Goal: Check status: Check status

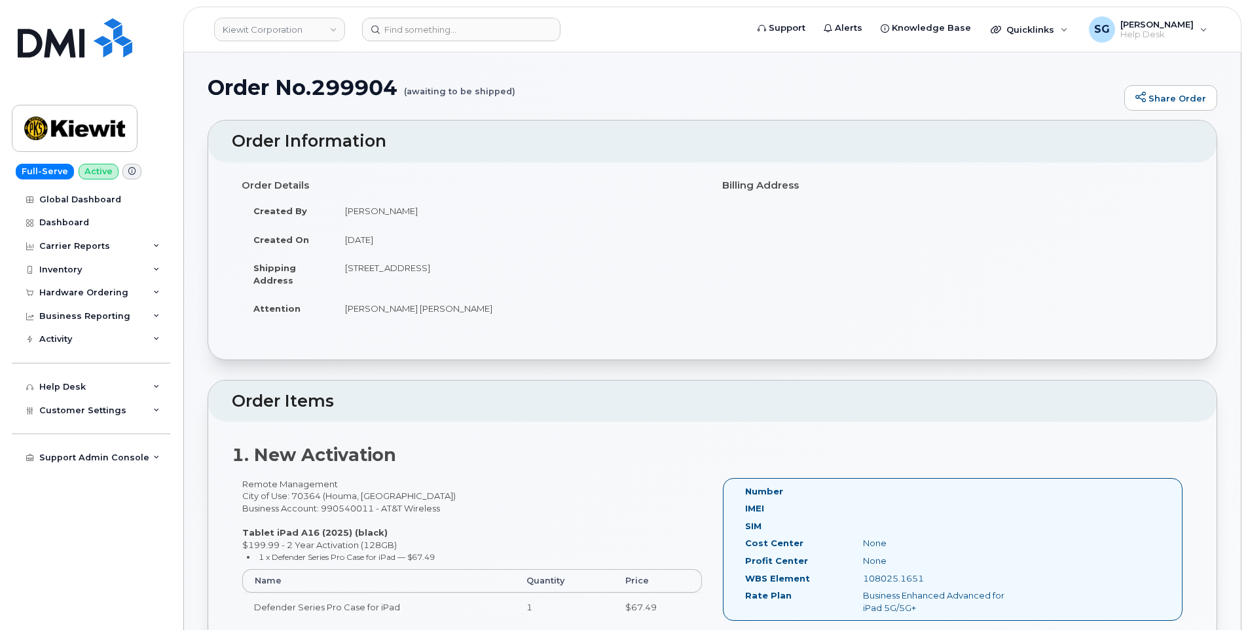
scroll to position [1113, 0]
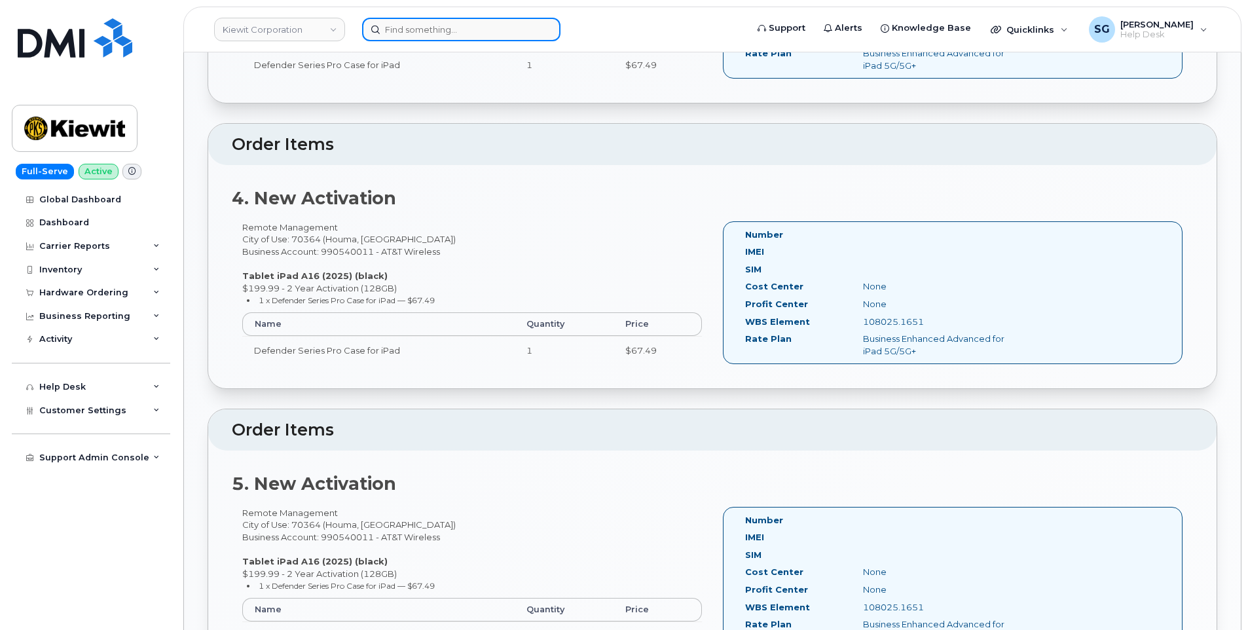
drag, startPoint x: 0, startPoint y: 0, endPoint x: 446, endPoint y: 31, distance: 447.0
click at [446, 31] on input at bounding box center [461, 30] width 198 height 24
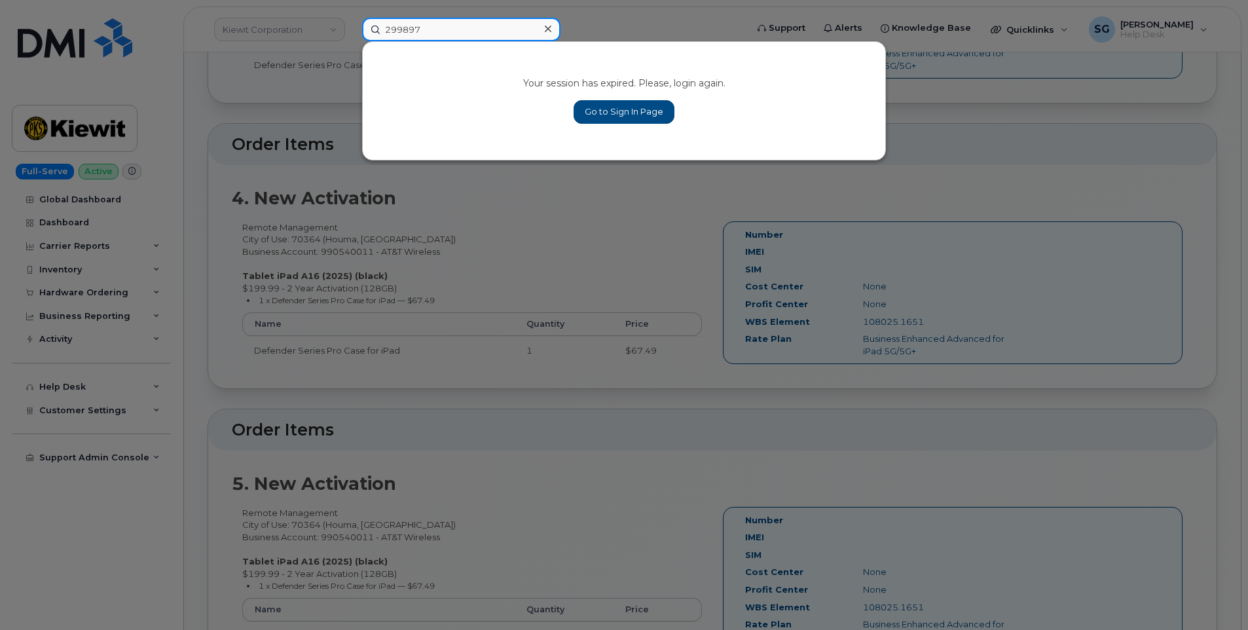
type input "299897"
click at [643, 110] on link "Go to Sign In Page" at bounding box center [624, 112] width 101 height 24
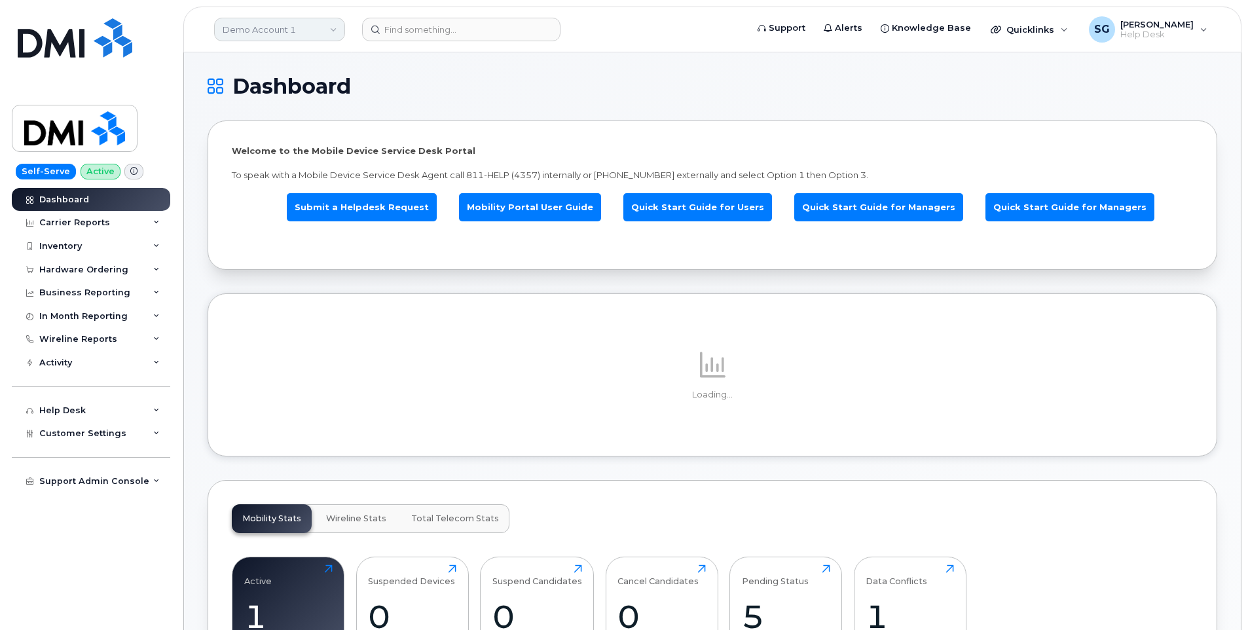
click at [295, 26] on link "Demo Account 1" at bounding box center [279, 30] width 131 height 24
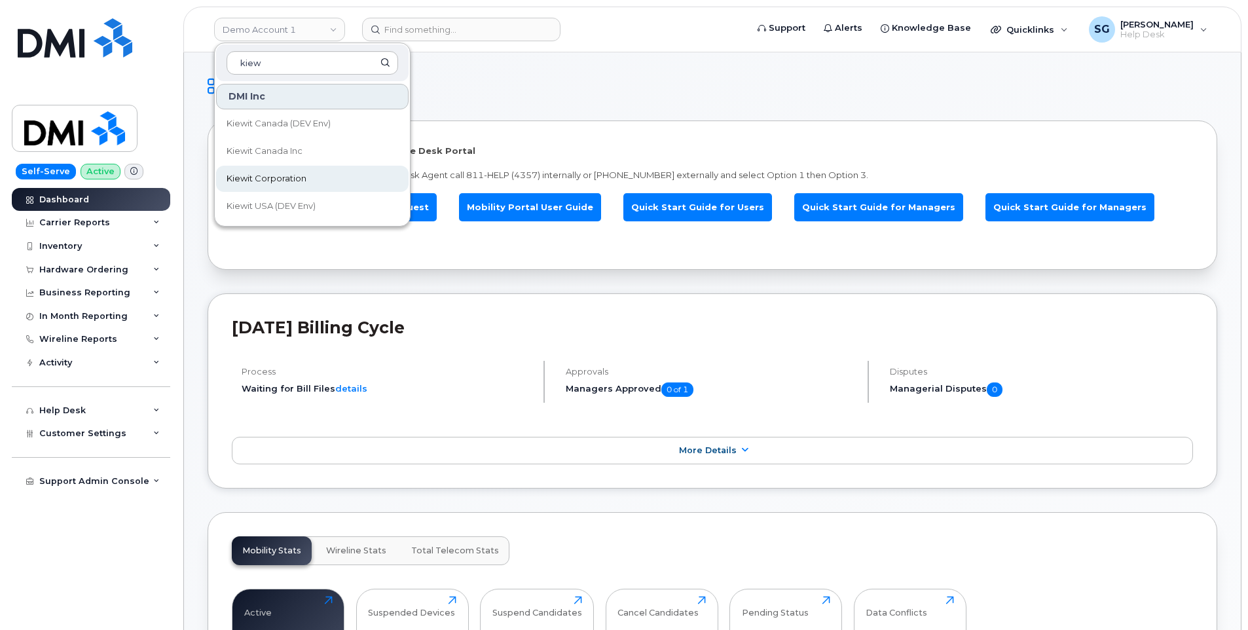
type input "kiew"
click at [280, 176] on span "Kiewit Corporation" at bounding box center [267, 178] width 80 height 13
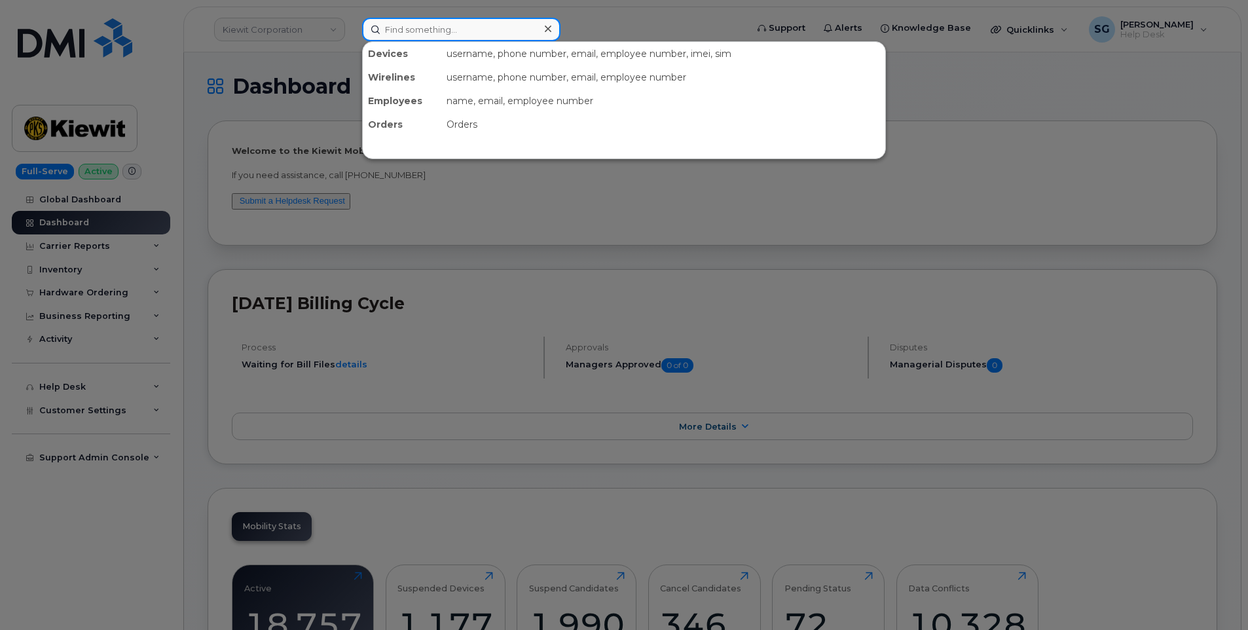
click at [415, 33] on input at bounding box center [461, 30] width 198 height 24
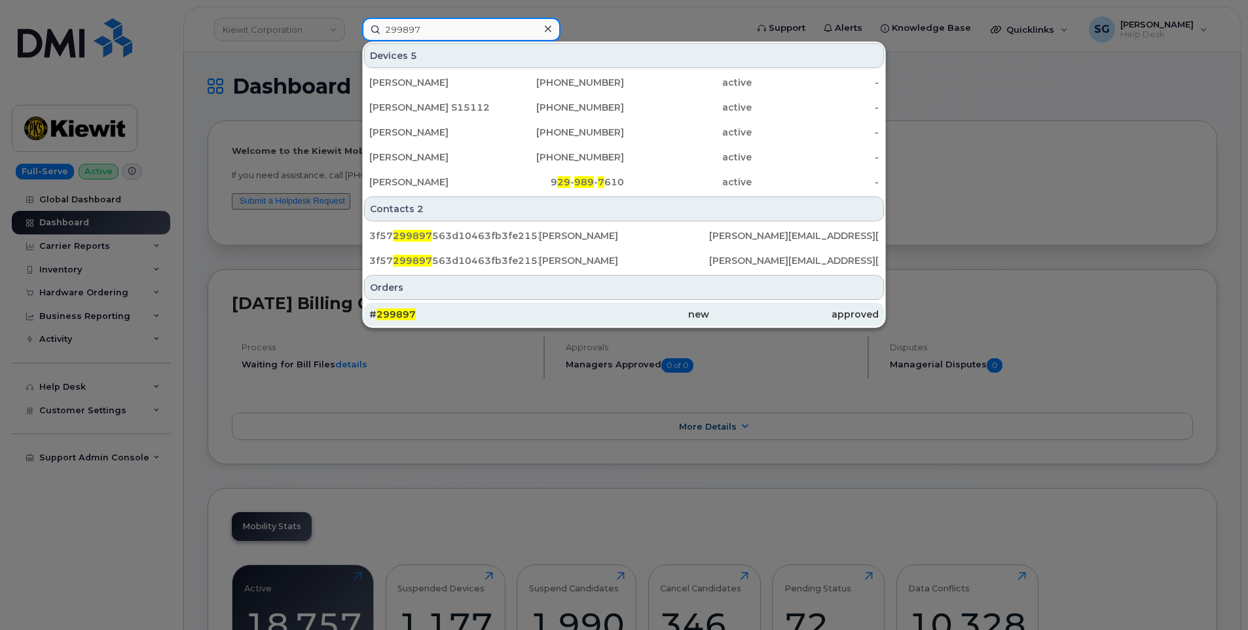
type input "299897"
click at [479, 308] on div "# 299897" at bounding box center [454, 314] width 170 height 24
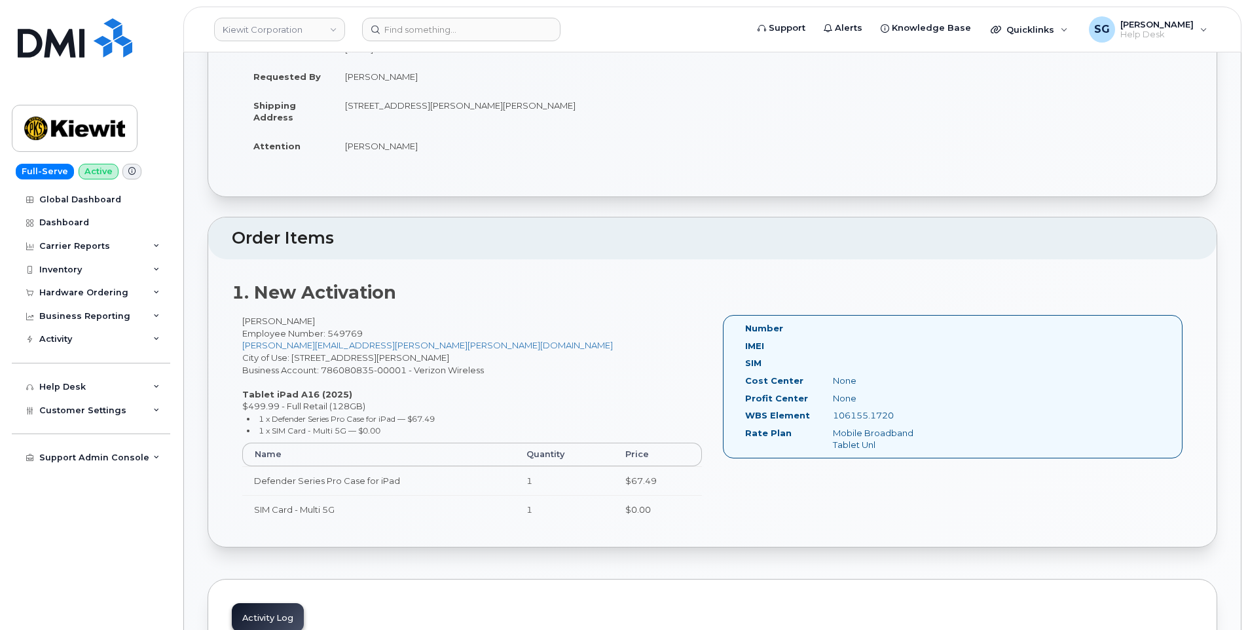
scroll to position [196, 0]
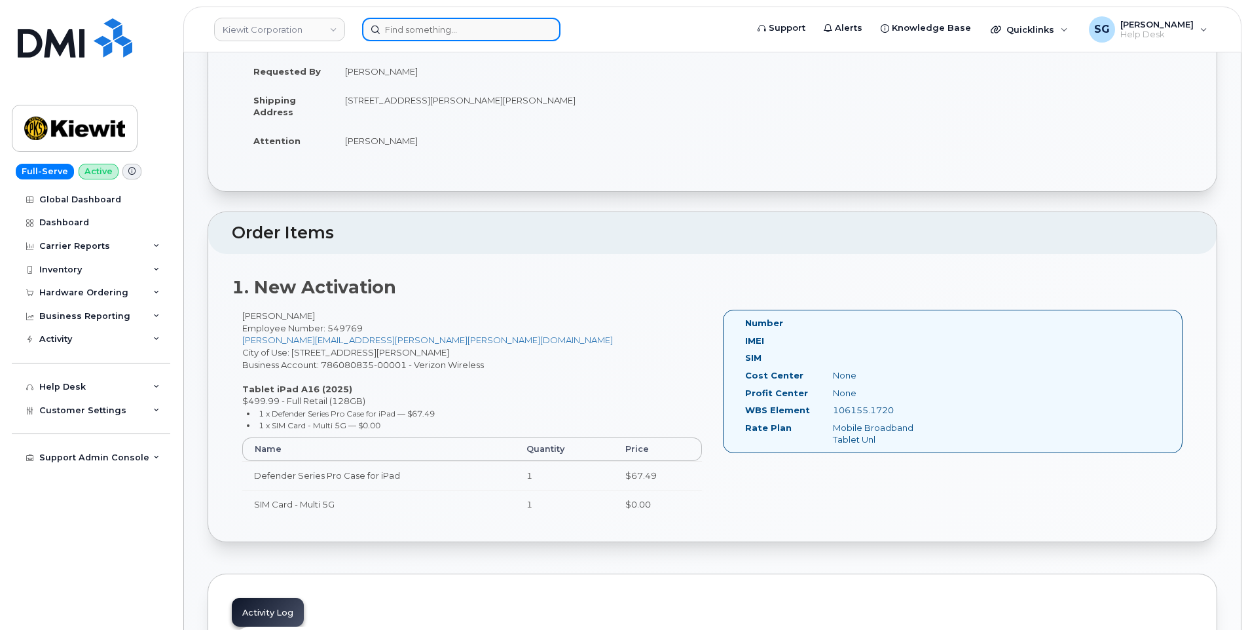
click at [502, 26] on input at bounding box center [461, 30] width 198 height 24
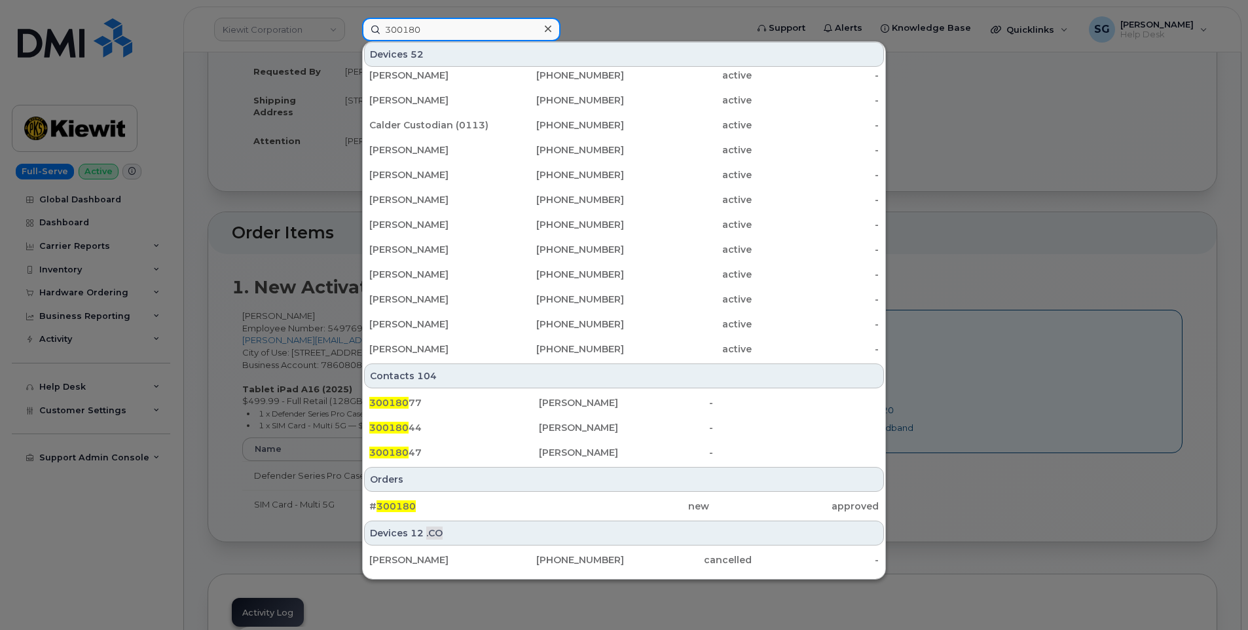
scroll to position [354, 0]
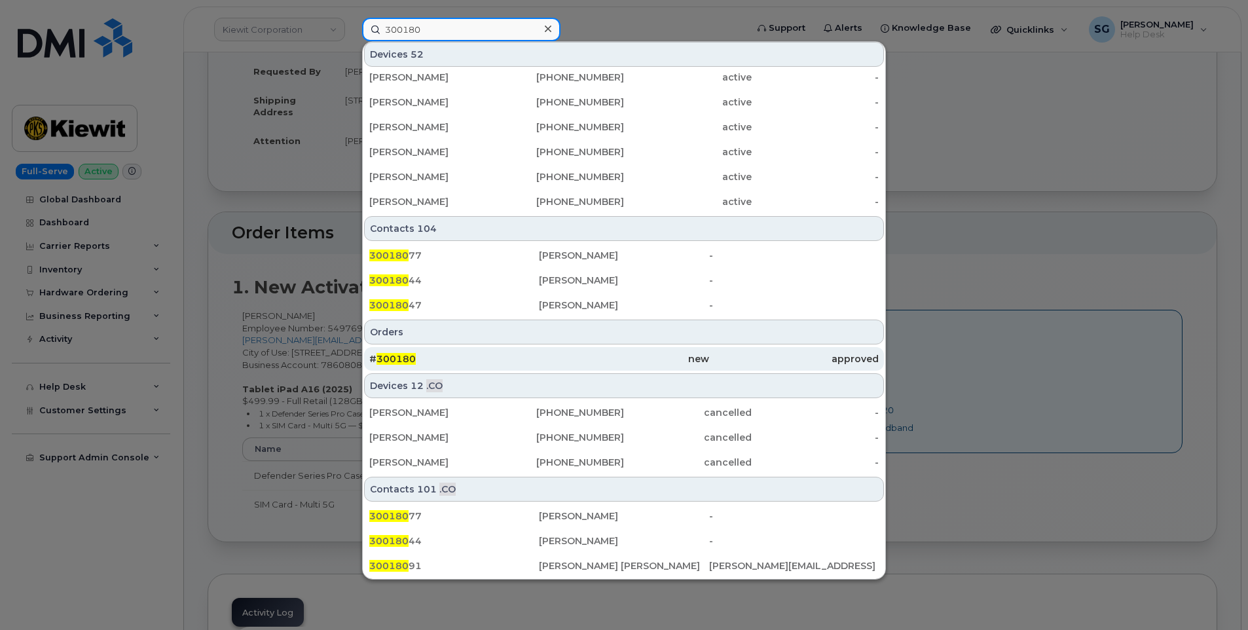
type input "300180"
click at [464, 354] on div "# 300180" at bounding box center [454, 358] width 170 height 13
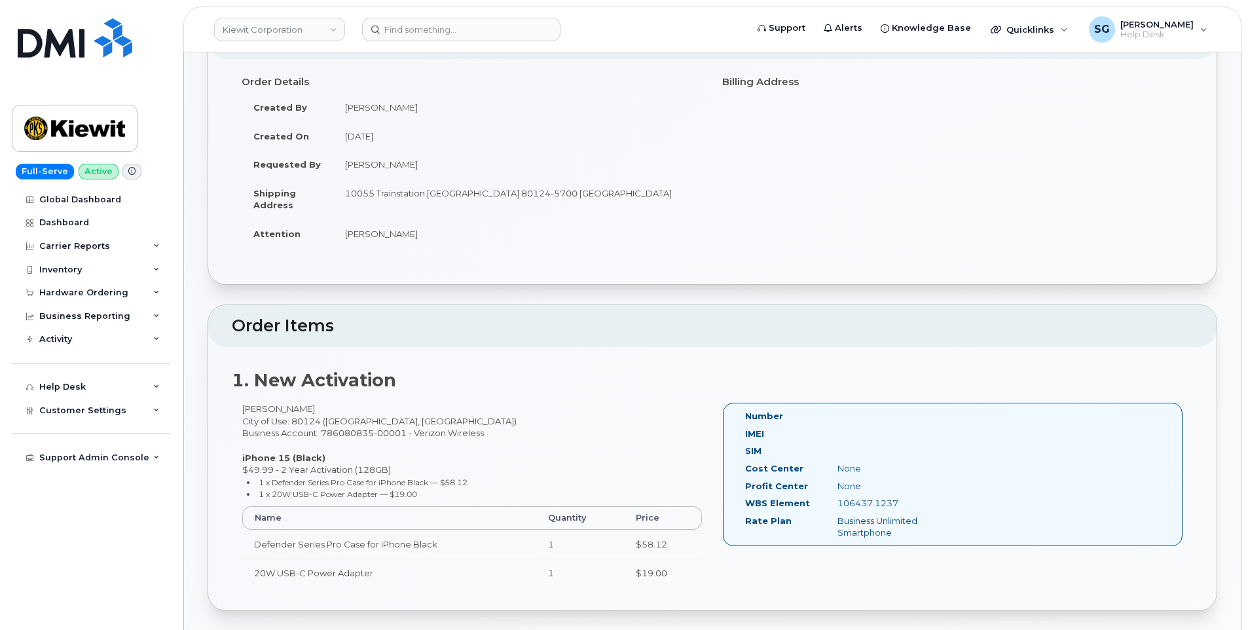
scroll to position [262, 0]
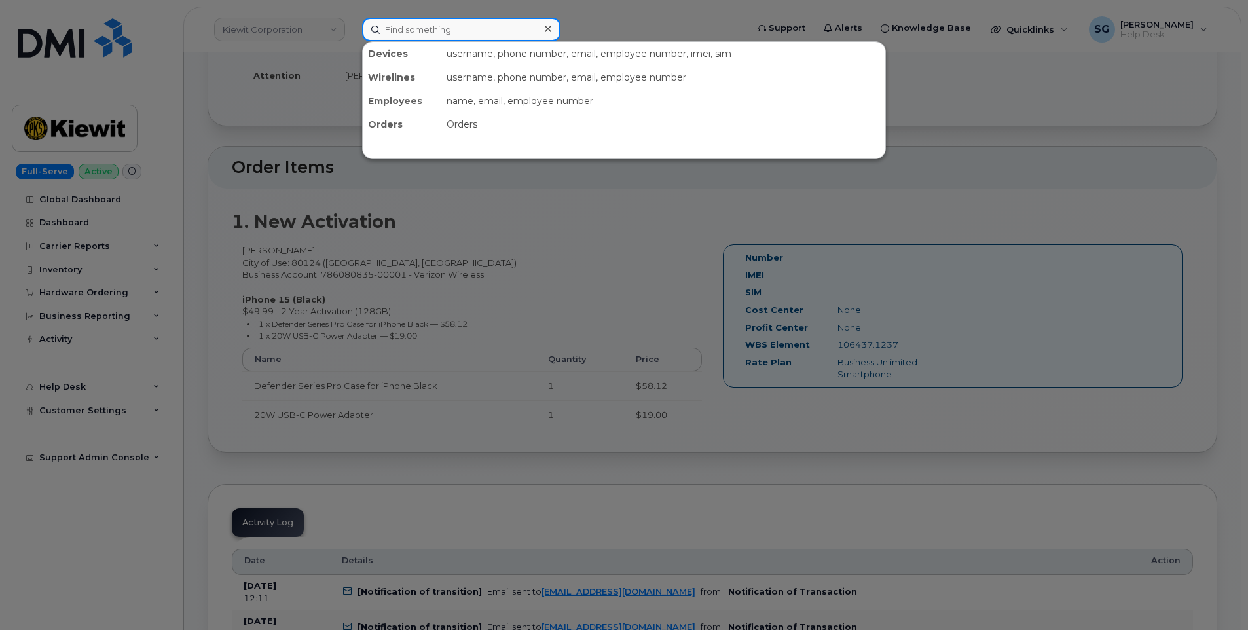
drag, startPoint x: 461, startPoint y: 25, endPoint x: 468, endPoint y: 25, distance: 7.2
click at [461, 25] on input at bounding box center [461, 30] width 198 height 24
click at [435, 31] on input at bounding box center [461, 30] width 198 height 24
click at [484, 33] on input at bounding box center [461, 30] width 198 height 24
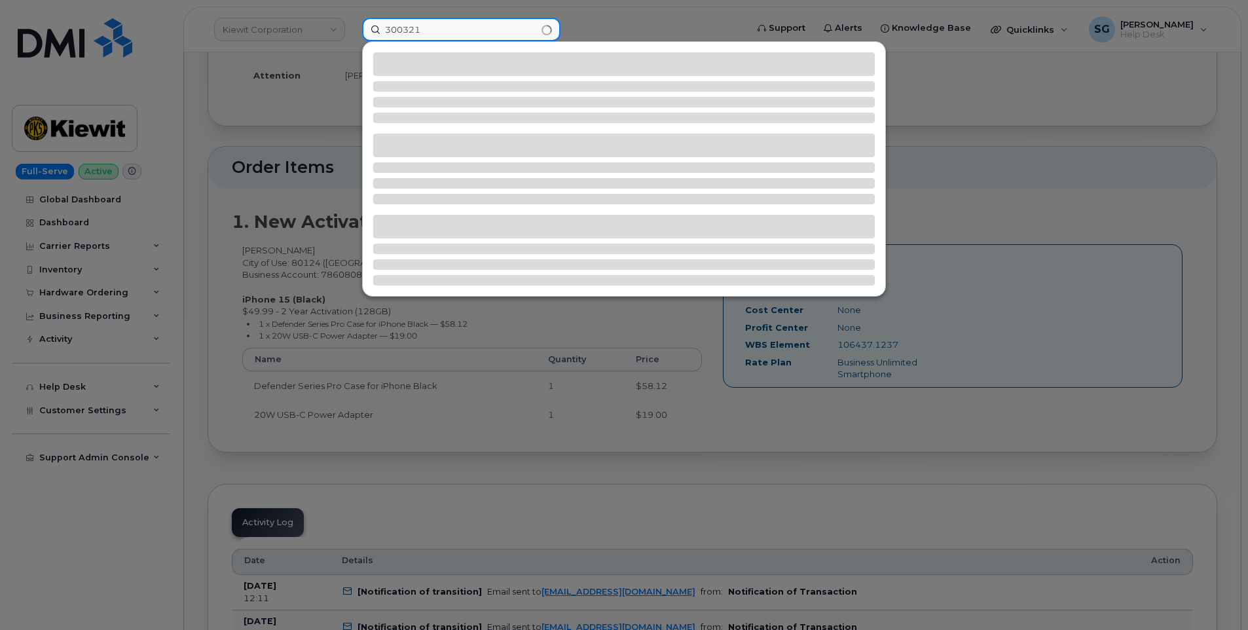
type input "300321"
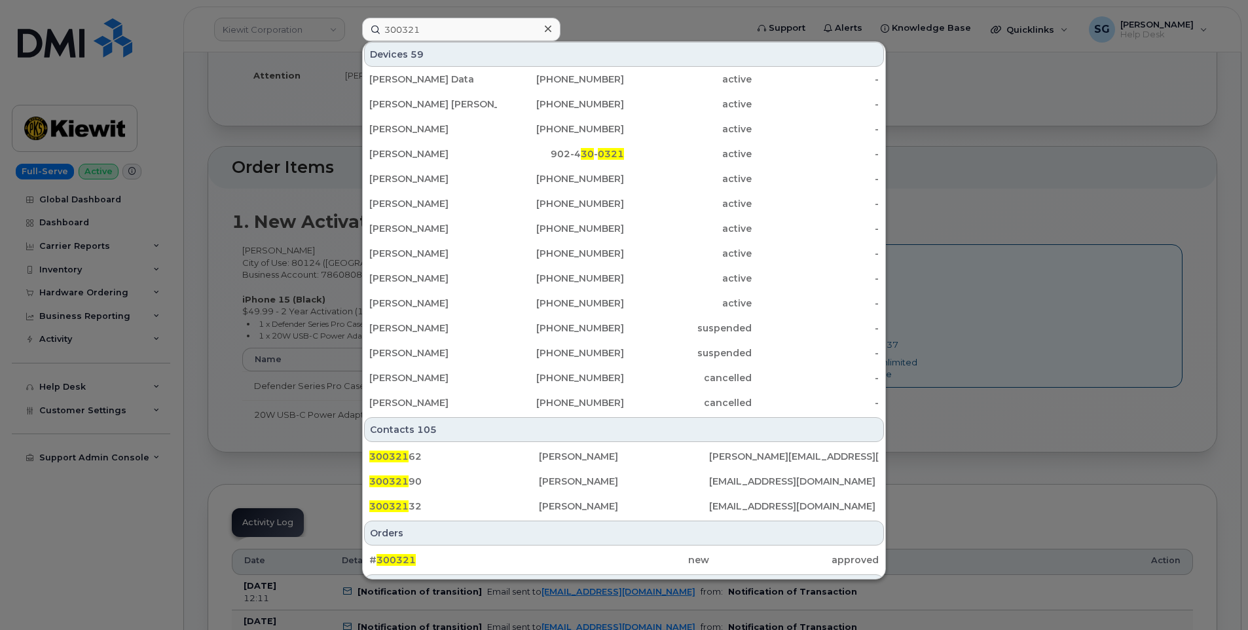
scroll to position [327, 0]
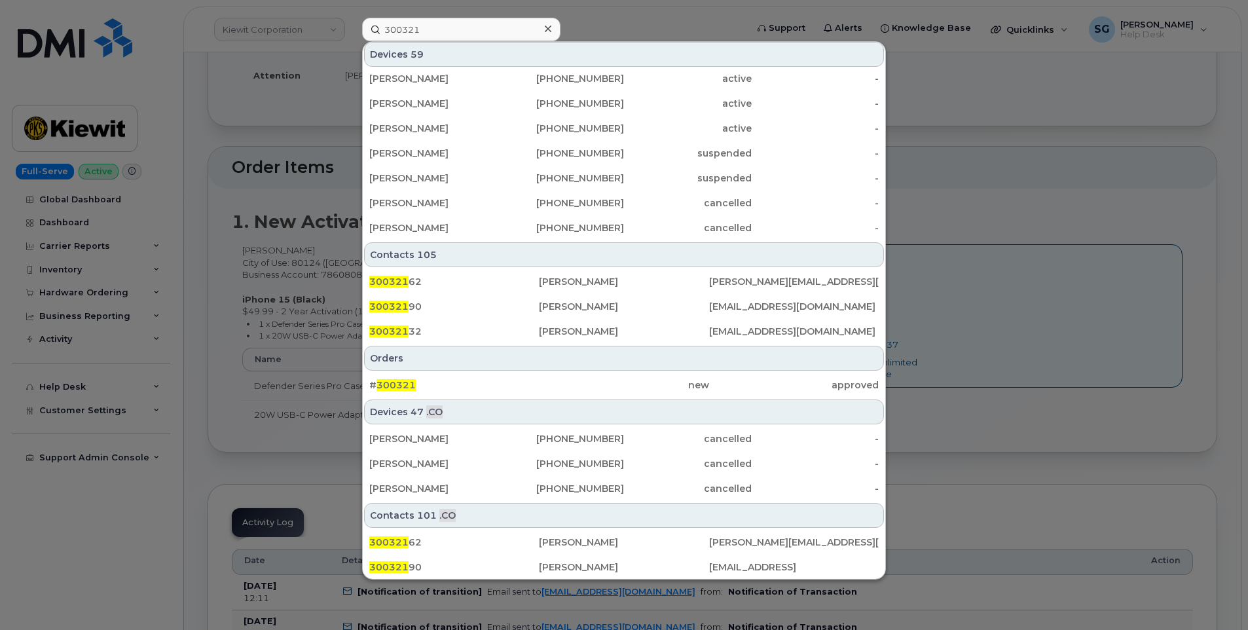
drag, startPoint x: 576, startPoint y: 384, endPoint x: 1183, endPoint y: 384, distance: 606.9
click at [576, 384] on div "new" at bounding box center [624, 384] width 170 height 13
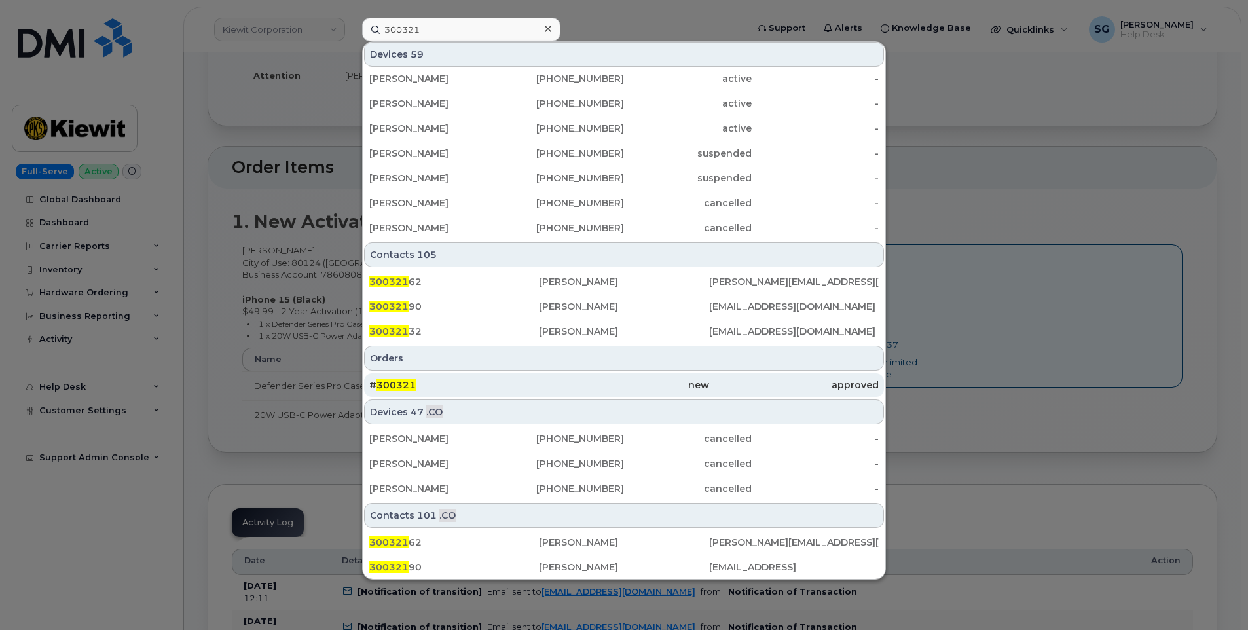
click at [591, 393] on div "new" at bounding box center [624, 385] width 170 height 24
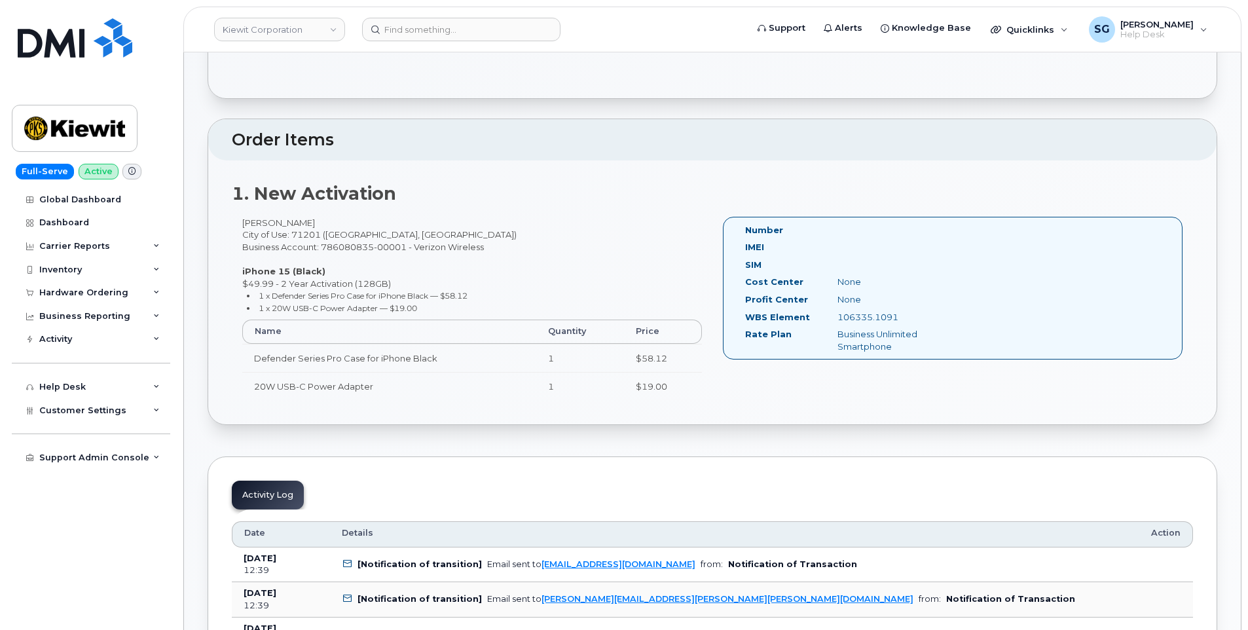
scroll to position [262, 0]
click at [486, 29] on input at bounding box center [461, 30] width 198 height 24
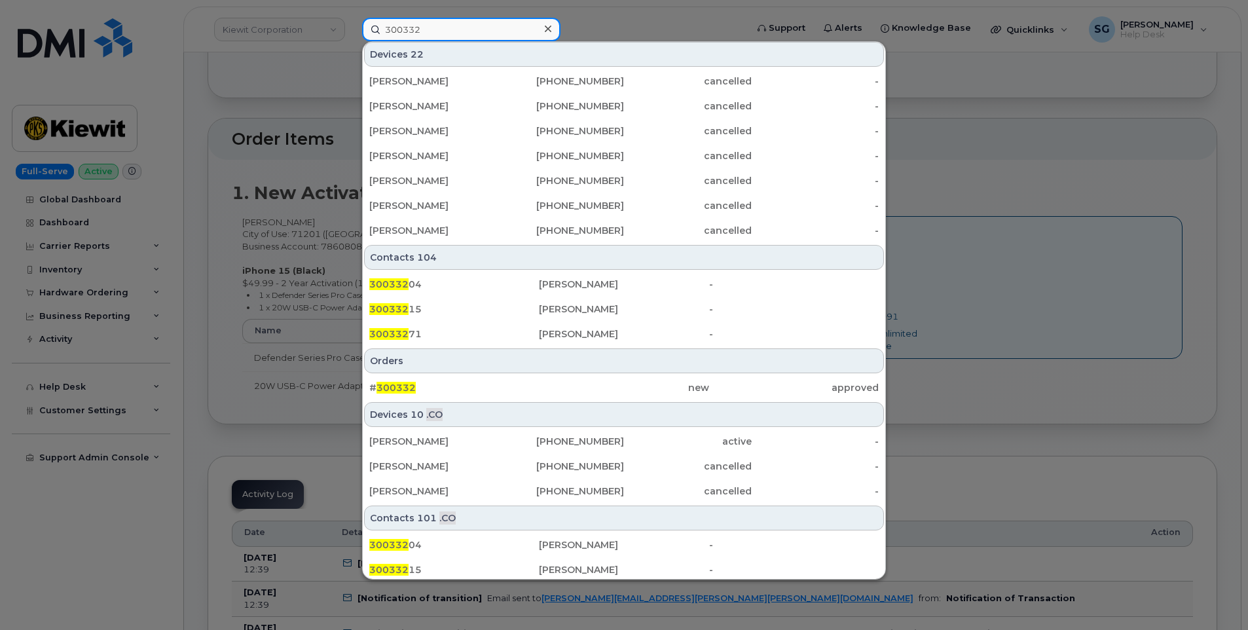
scroll to position [327, 0]
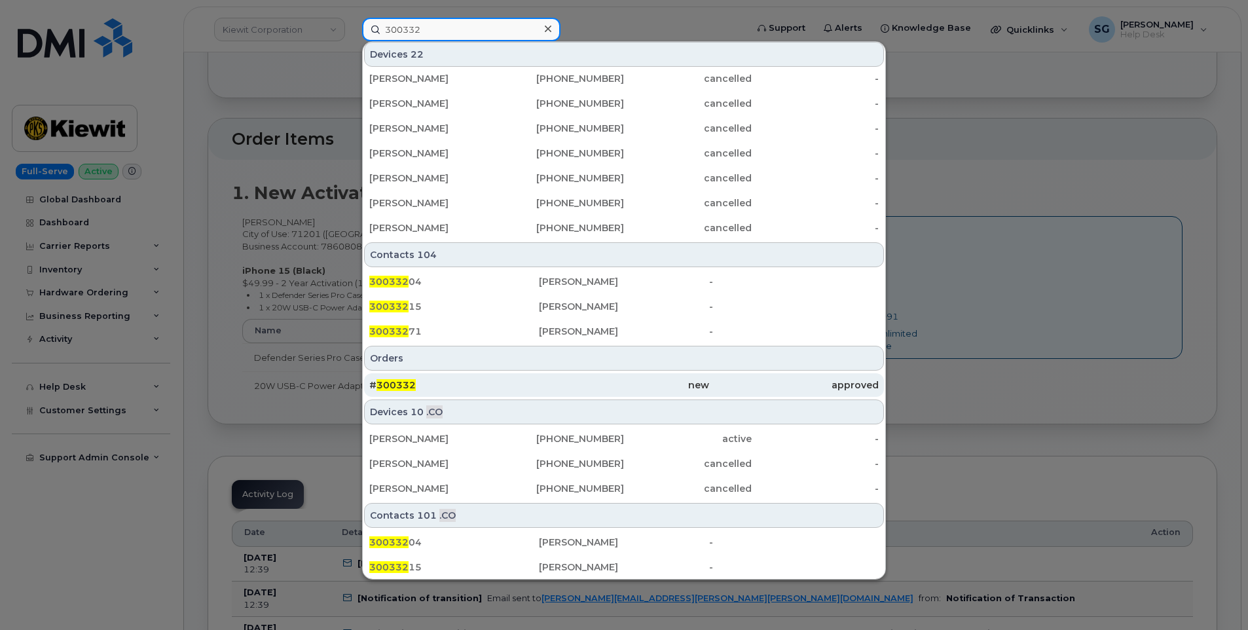
type input "300332"
click at [467, 374] on div "# 300332" at bounding box center [454, 385] width 170 height 24
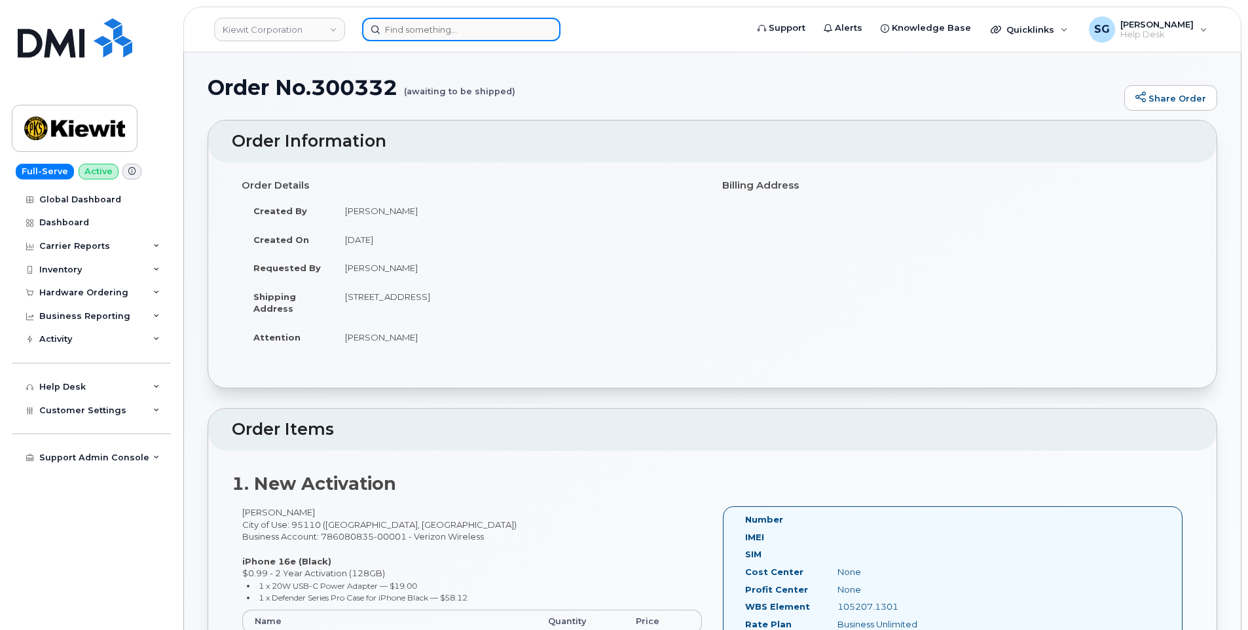
click at [466, 31] on input at bounding box center [461, 30] width 198 height 24
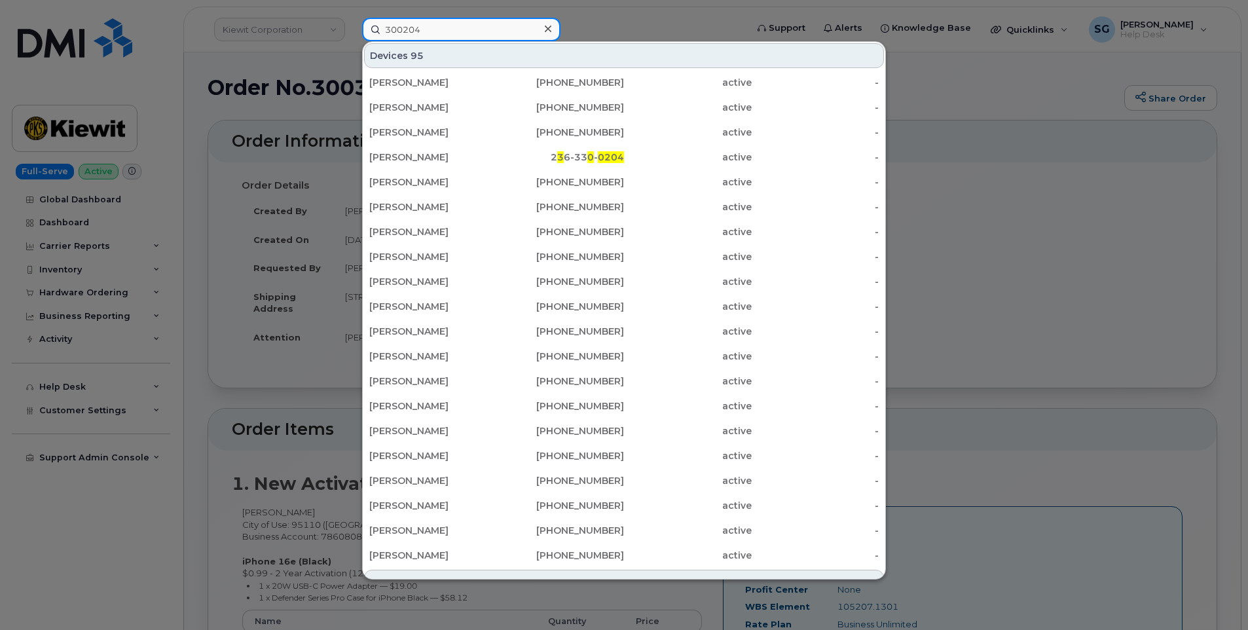
scroll to position [327, 0]
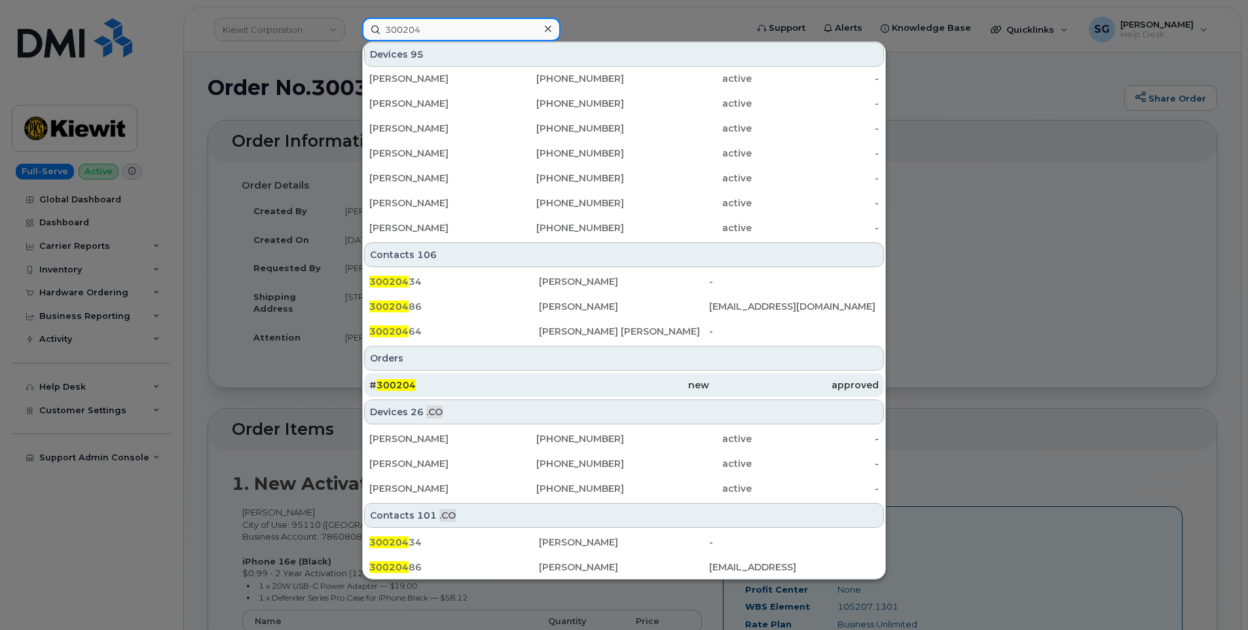
type input "300204"
click at [475, 381] on div "# 300204" at bounding box center [454, 384] width 170 height 13
click at [462, 384] on div "# 300204" at bounding box center [454, 384] width 170 height 13
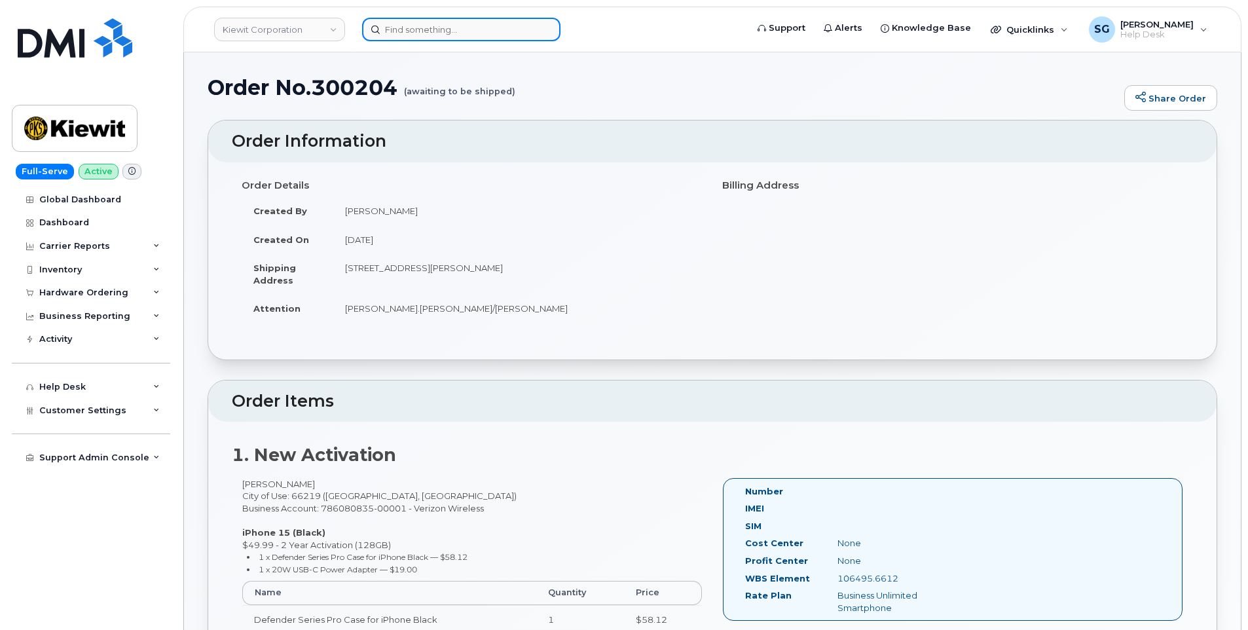
click at [529, 24] on input at bounding box center [461, 30] width 198 height 24
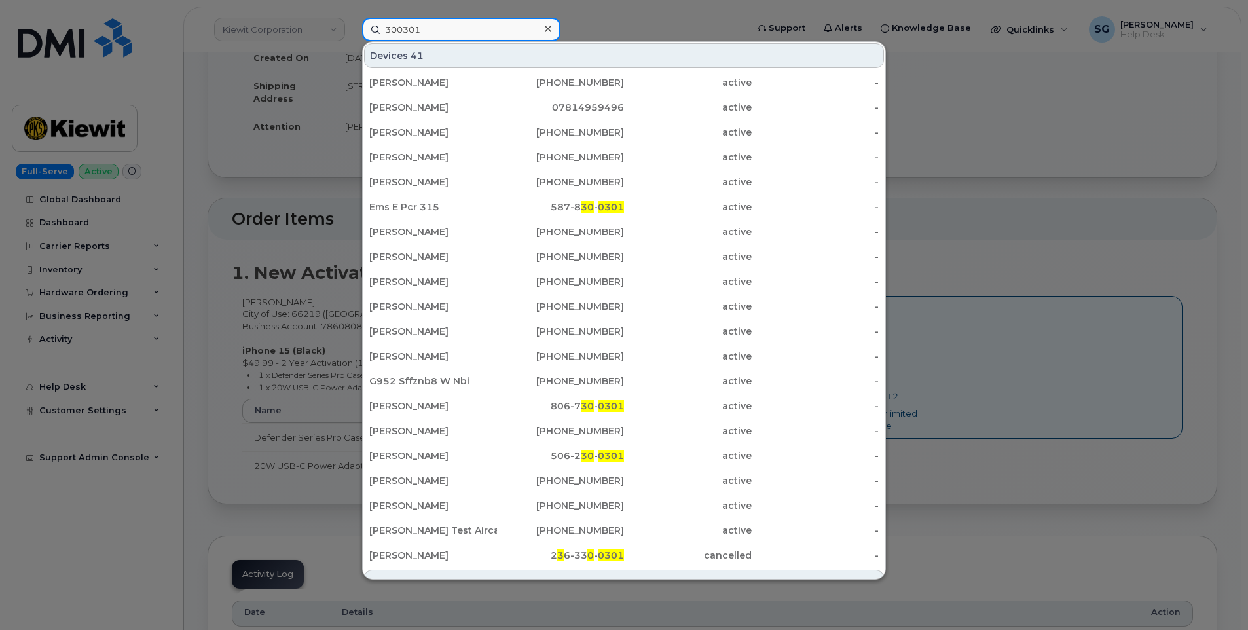
scroll to position [524, 0]
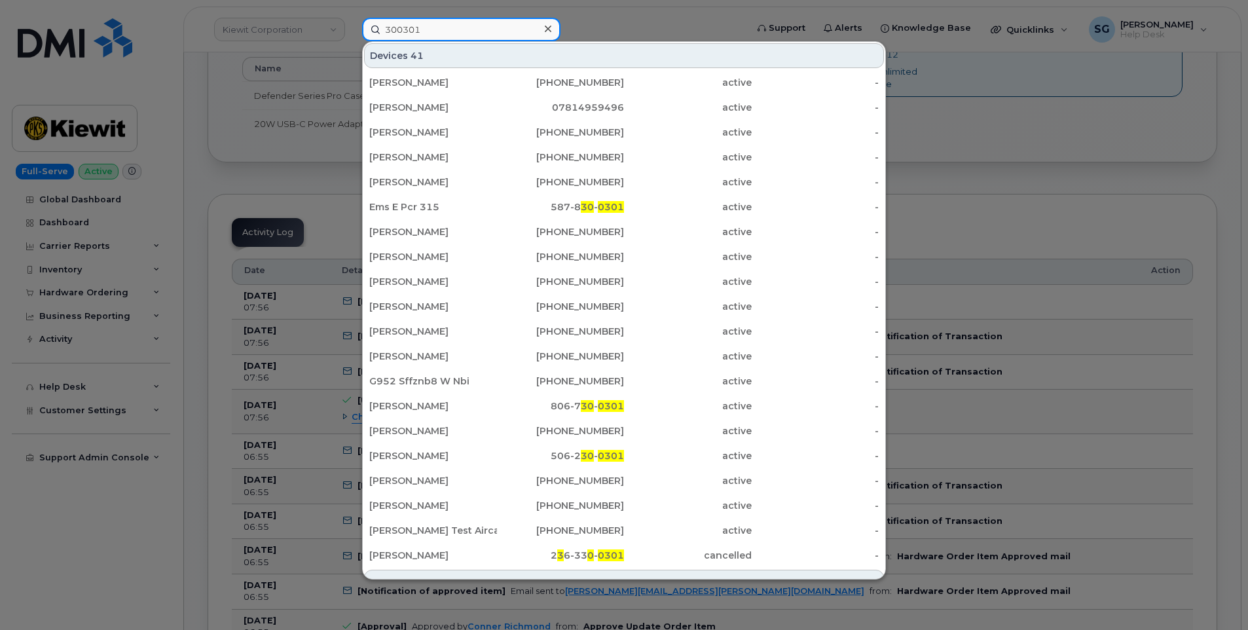
type input "300301"
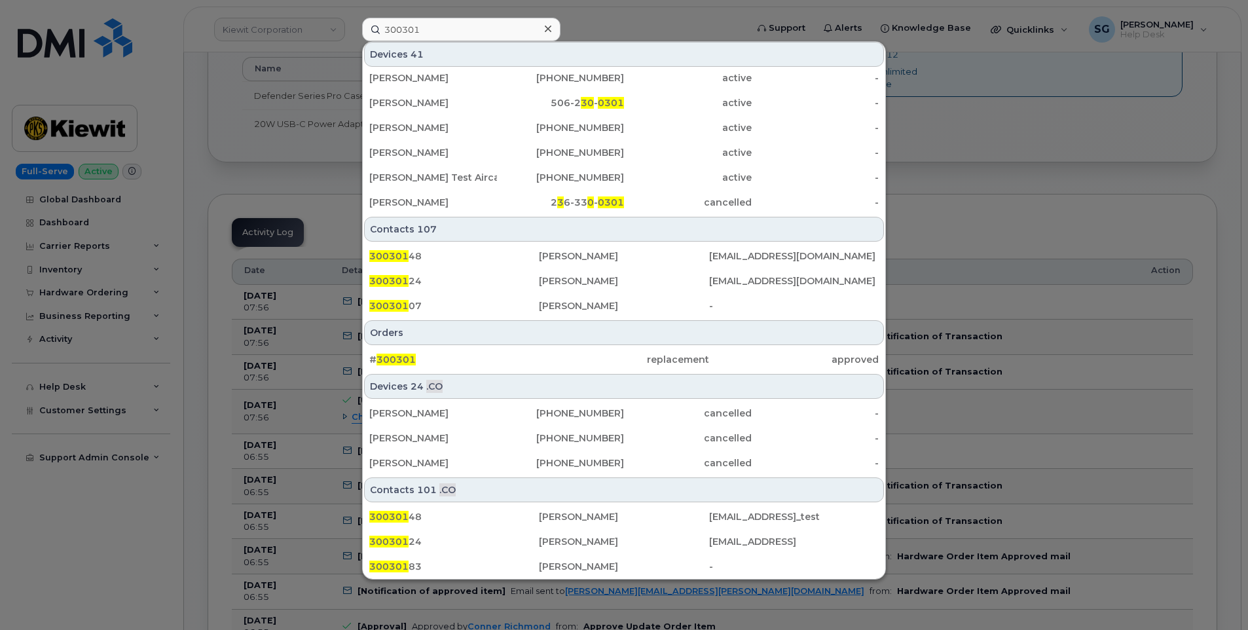
scroll to position [354, 0]
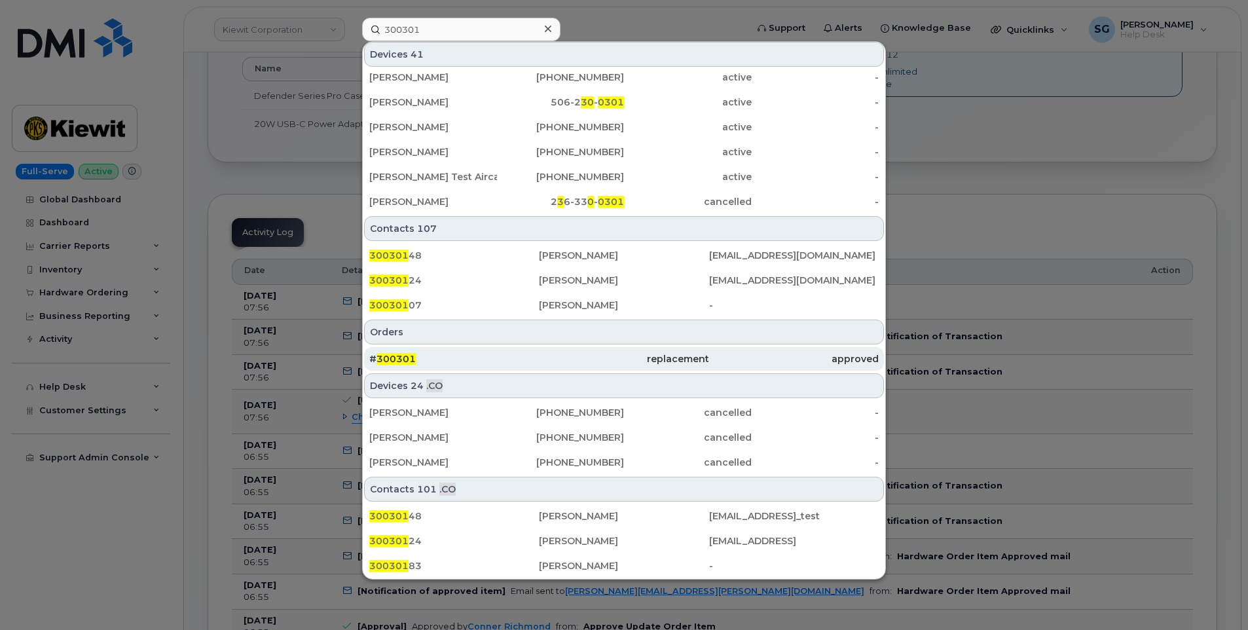
click at [508, 354] on div "# 300301" at bounding box center [454, 358] width 170 height 13
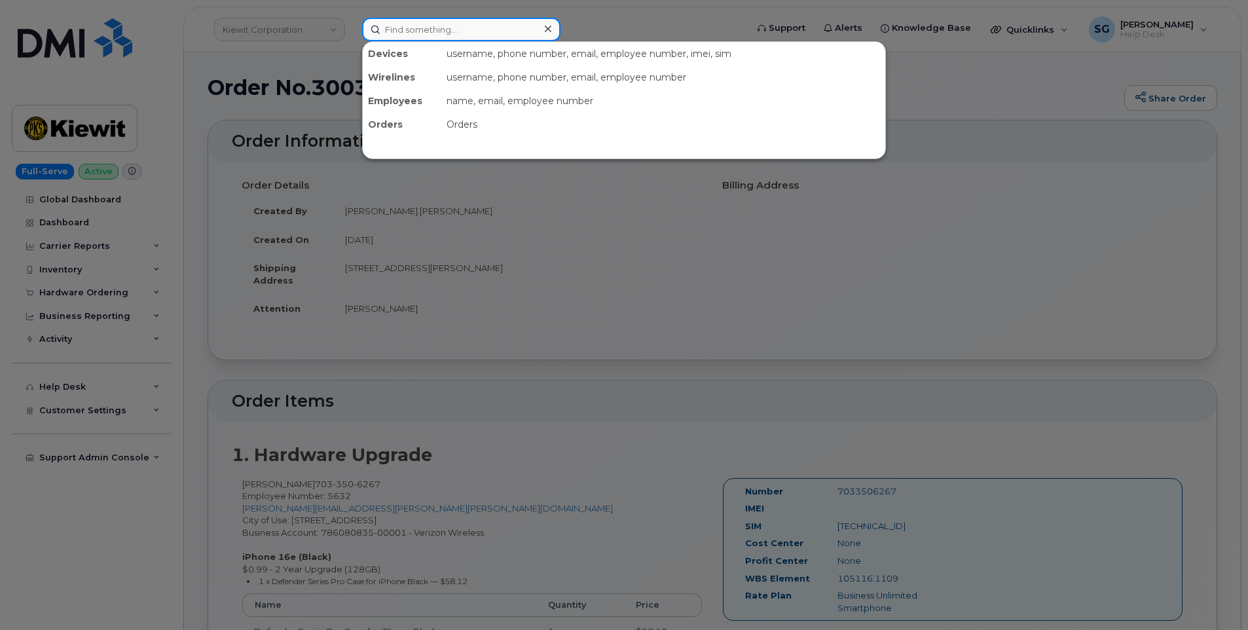
click at [477, 34] on input at bounding box center [461, 30] width 198 height 24
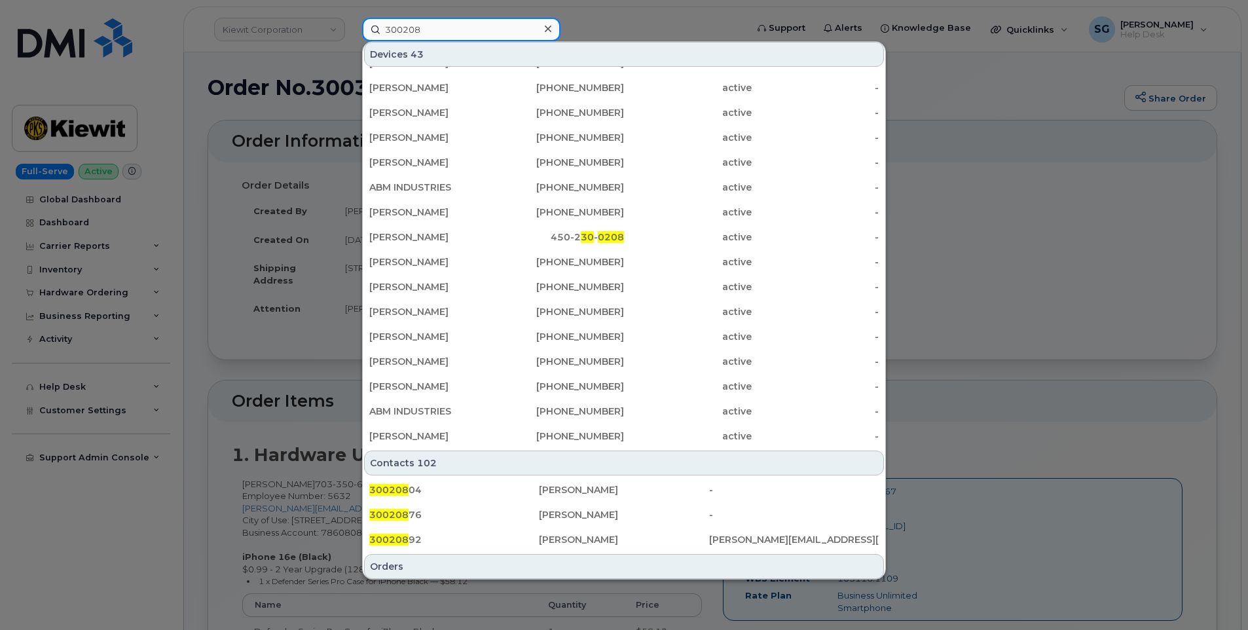
scroll to position [327, 0]
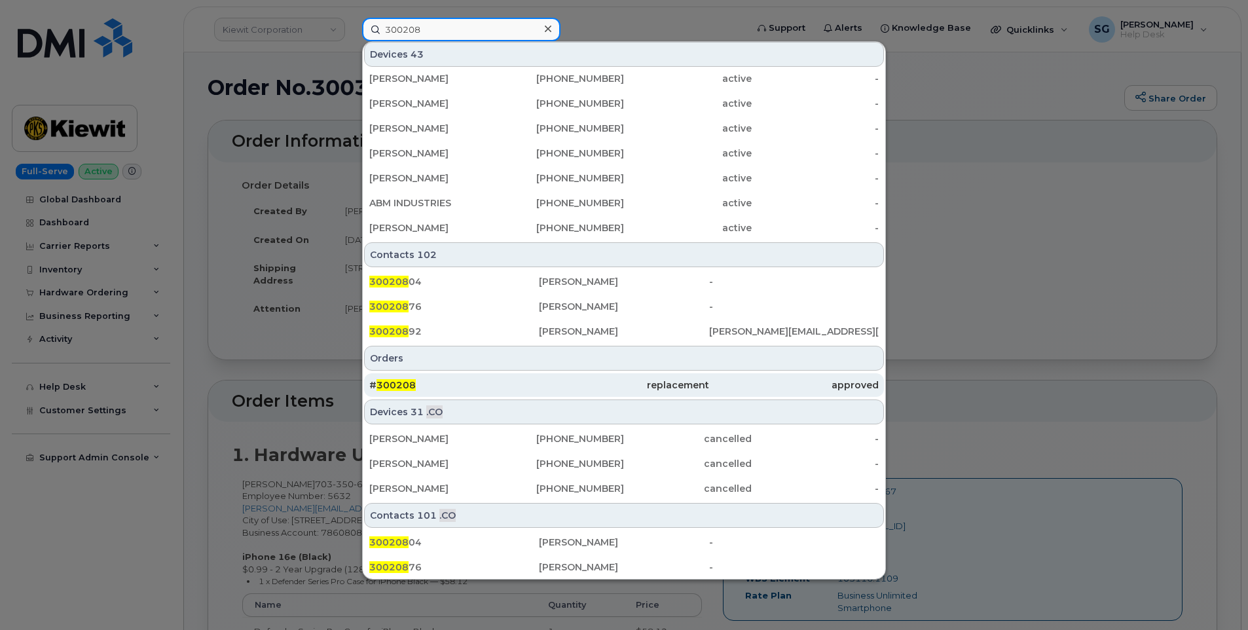
type input "300208"
click at [472, 384] on div "# 300208" at bounding box center [454, 384] width 170 height 13
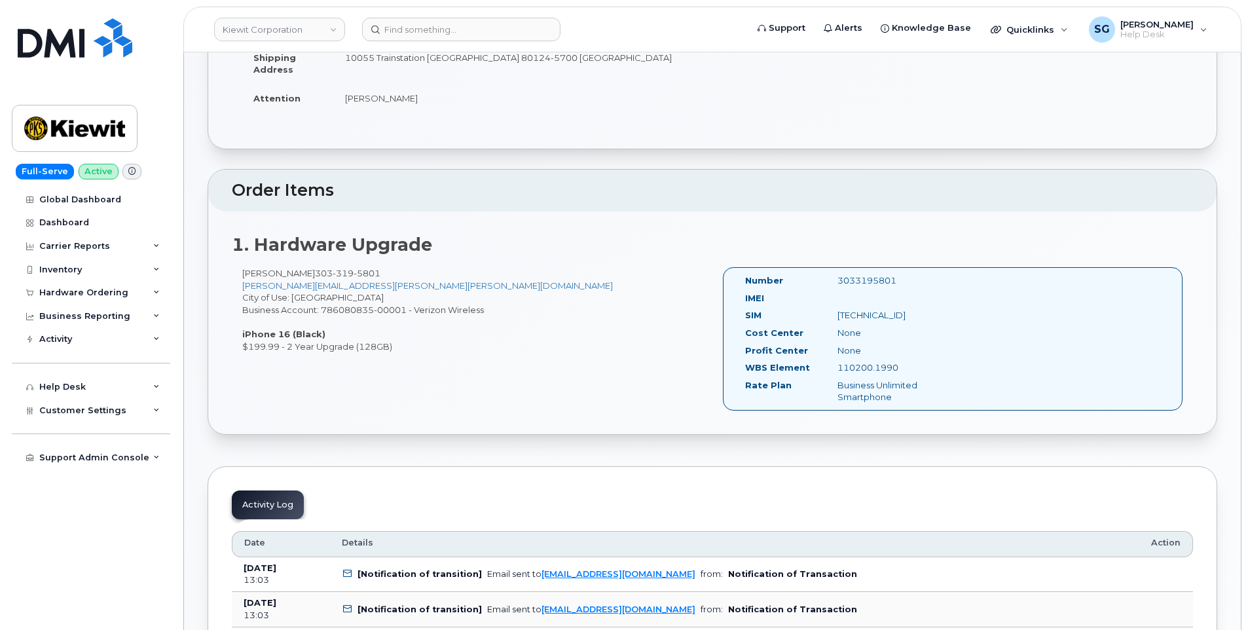
scroll to position [262, 0]
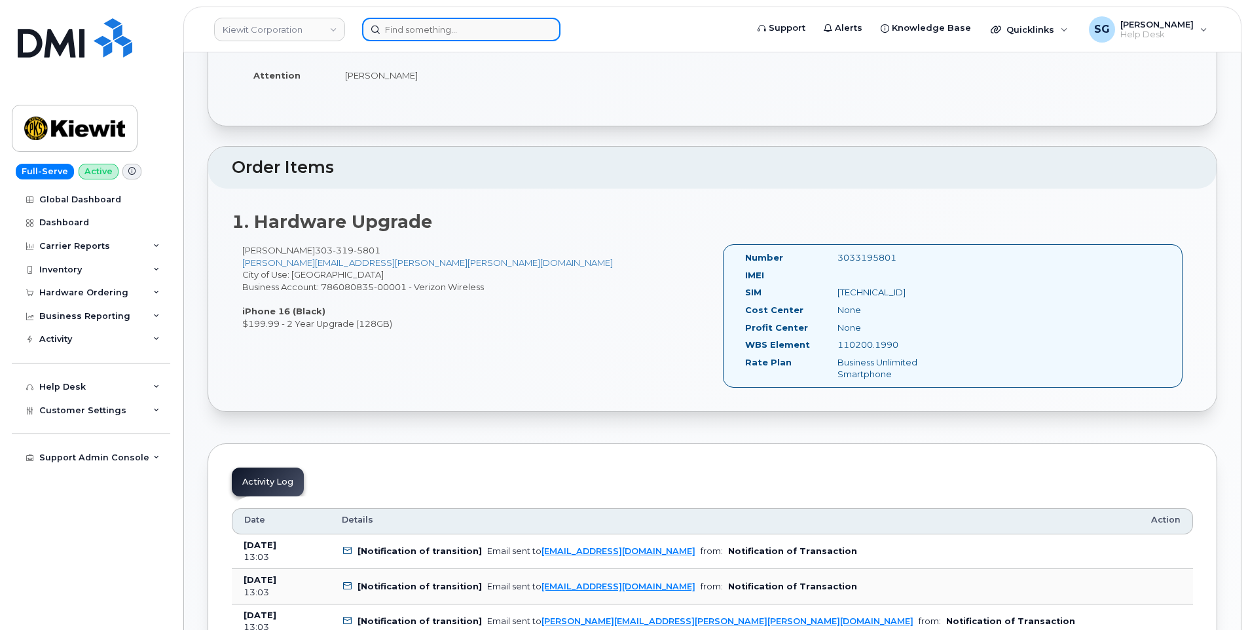
click at [447, 39] on input at bounding box center [461, 30] width 198 height 24
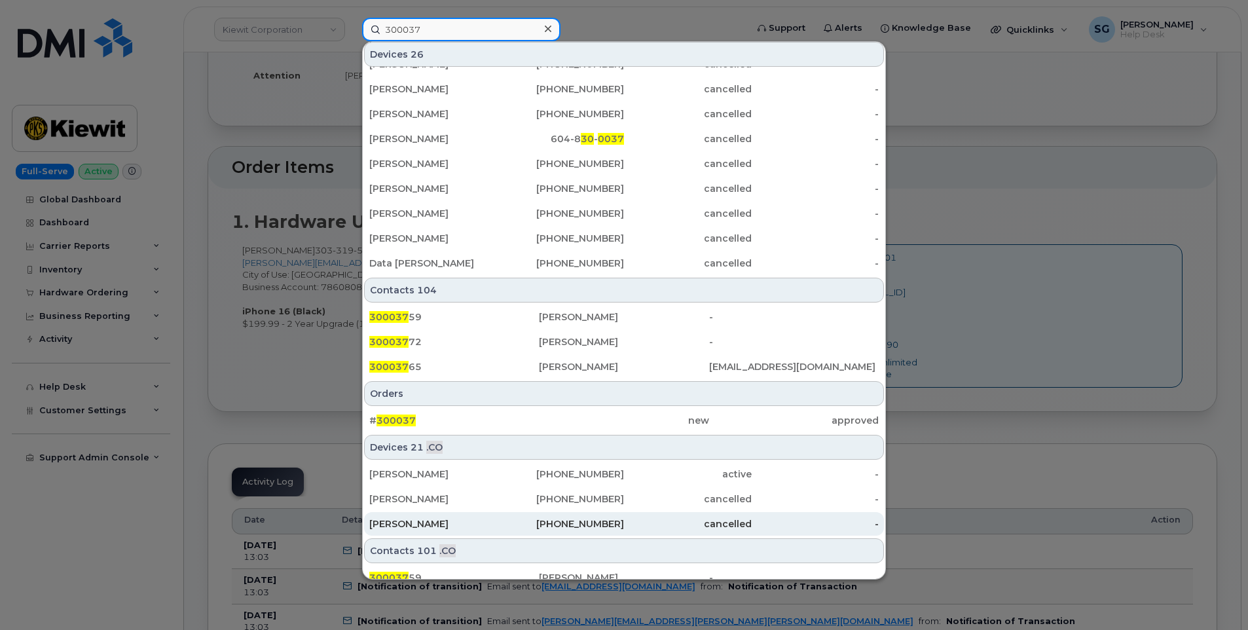
scroll to position [354, 0]
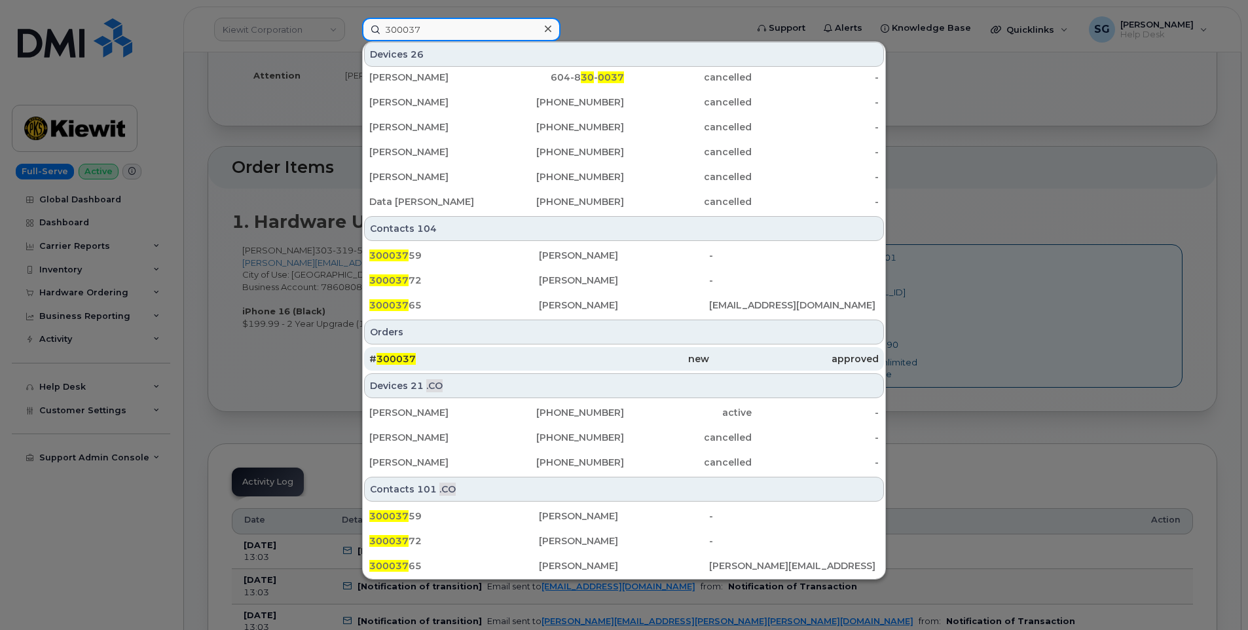
type input "300037"
click at [466, 356] on div "# 300037" at bounding box center [454, 358] width 170 height 13
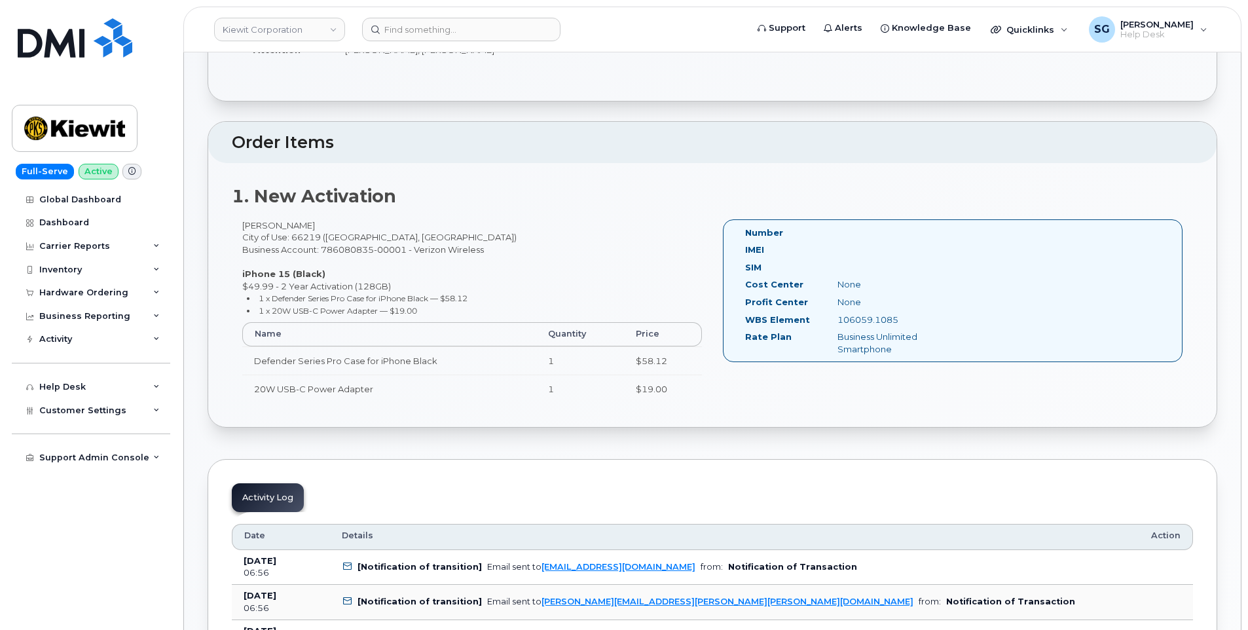
scroll to position [262, 0]
